Goal: Task Accomplishment & Management: Use online tool/utility

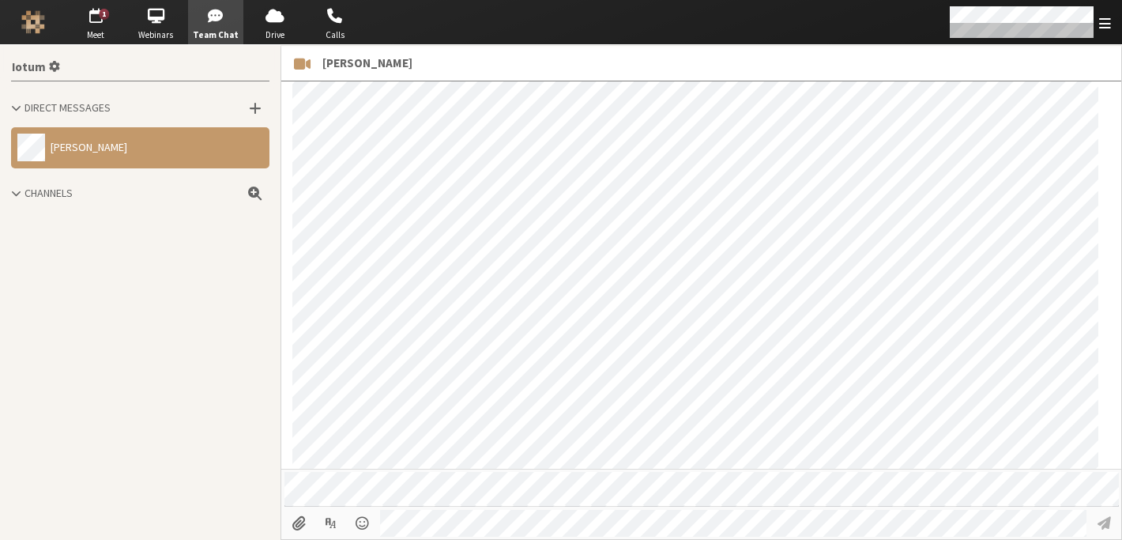
scroll to position [803, 0]
click at [169, 150] on button "[PERSON_NAME] 1" at bounding box center [140, 147] width 258 height 41
click at [96, 25] on span "button" at bounding box center [95, 15] width 55 height 25
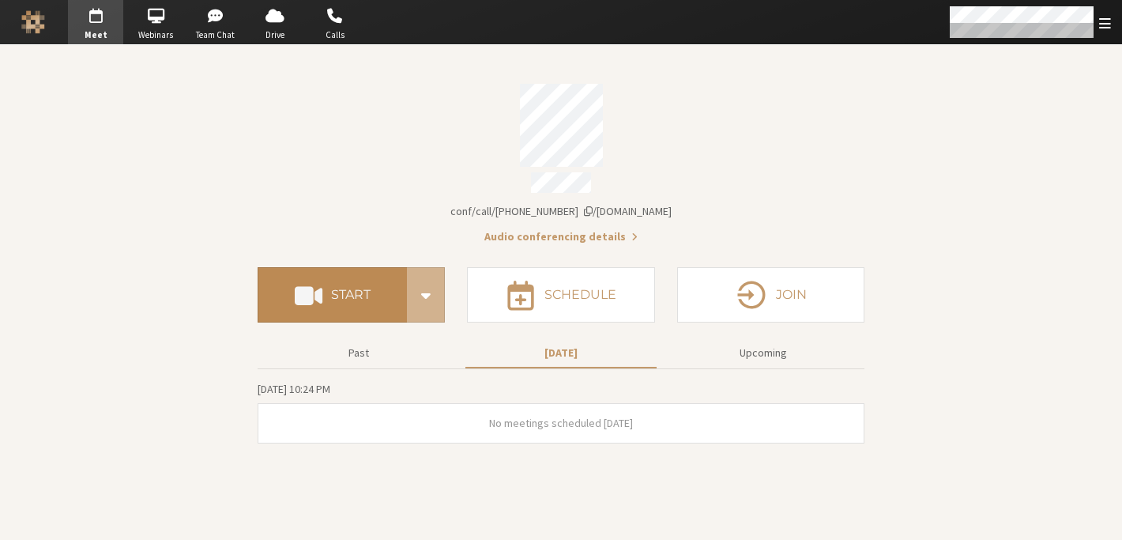
click at [328, 290] on button "Start" at bounding box center [332, 294] width 149 height 55
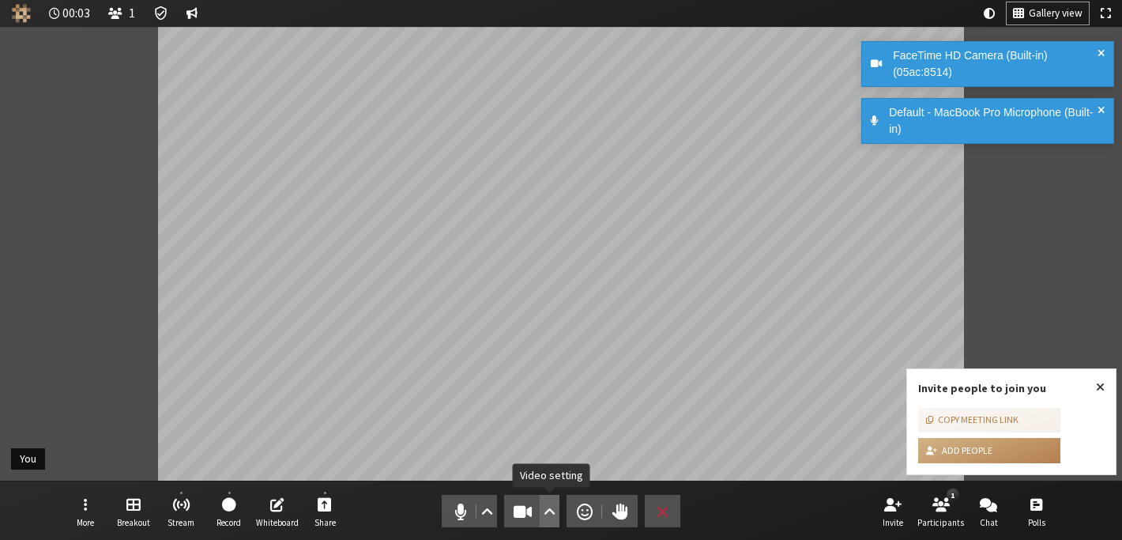
click at [550, 506] on span "Video setting" at bounding box center [550, 511] width 12 height 22
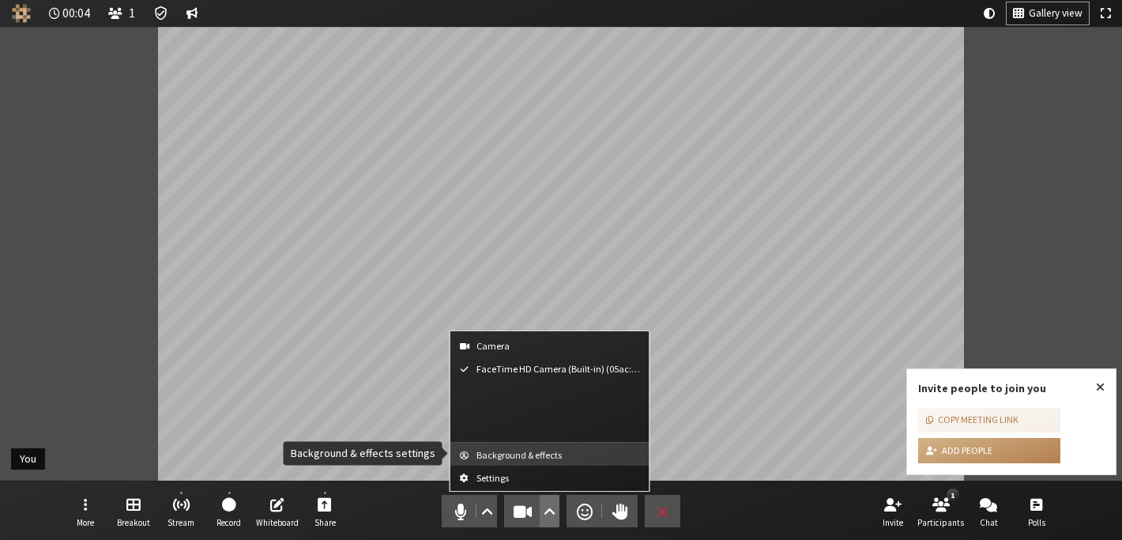
click at [545, 460] on button "Background & effects" at bounding box center [549, 453] width 199 height 23
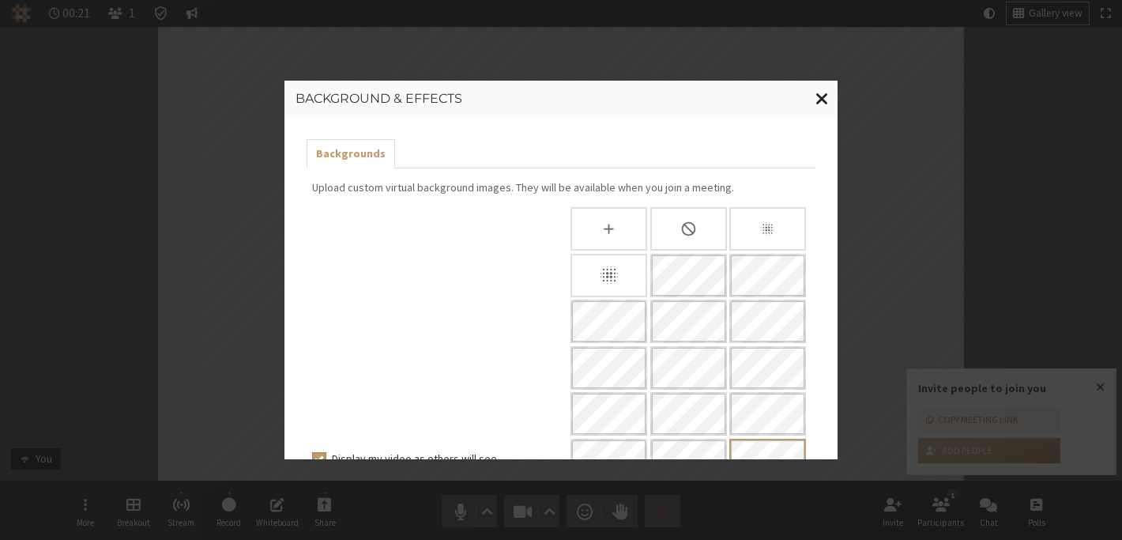
click at [826, 96] on span "Close modal" at bounding box center [821, 98] width 13 height 20
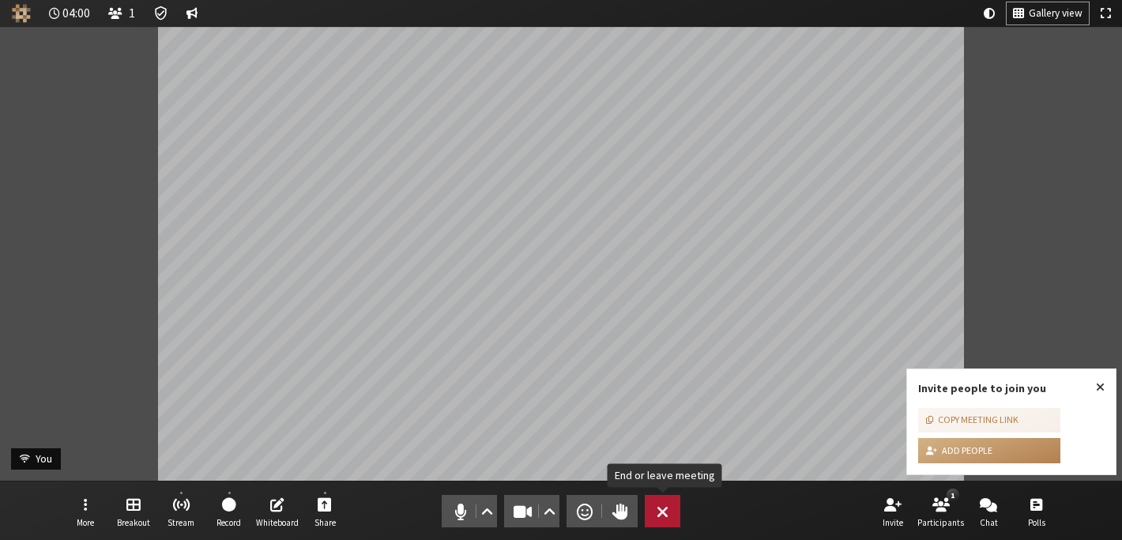
click at [666, 499] on button "Leave" at bounding box center [663, 511] width 36 height 32
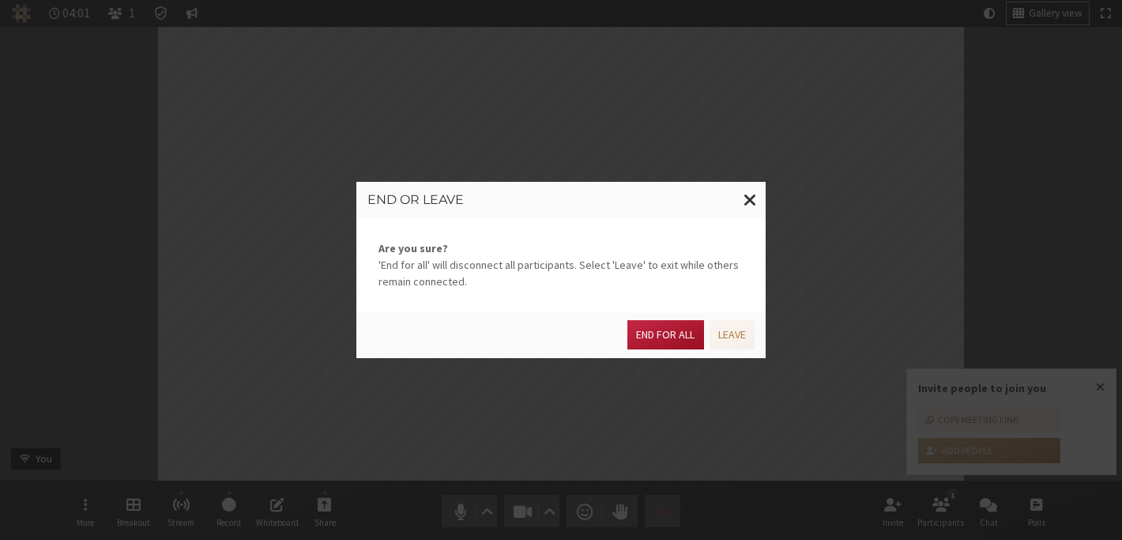
click at [669, 341] on button "End for all" at bounding box center [665, 334] width 76 height 29
